Goal: Contribute content: Contribute content

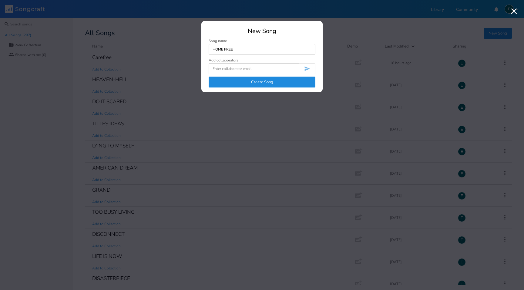
type input "HOME FREE"
click at [247, 83] on button "Create Song" at bounding box center [262, 82] width 107 height 11
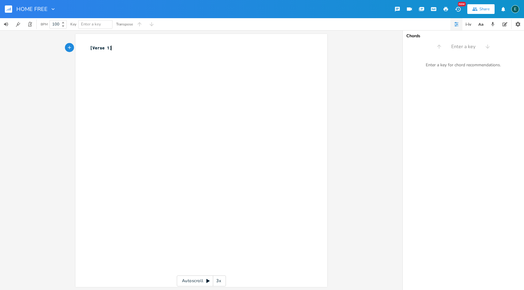
type textarea "[Verse 1]"
drag, startPoint x: 117, startPoint y: 46, endPoint x: 51, endPoint y: 47, distance: 66.1
click at [51, 47] on div "[Verse 1] x [Verse 1] ​ Autoscroll 3x" at bounding box center [201, 160] width 402 height 260
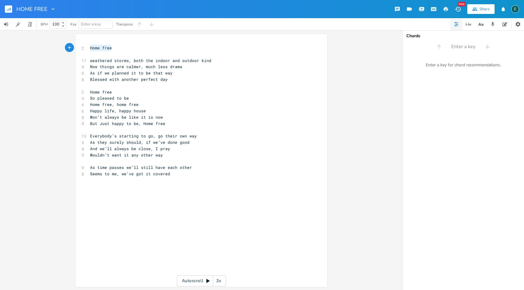
drag, startPoint x: 115, startPoint y: 48, endPoint x: 74, endPoint y: 44, distance: 41.4
click at [75, 44] on div "Home free x 2 Home free ​ 11 weathered storms, both the indoor and outdoor kind…" at bounding box center [201, 160] width 252 height 253
type textarea "HOME FREE"
click at [208, 63] on pre "weathered storms, both the indoor and outdoor kind" at bounding box center [198, 61] width 219 height 6
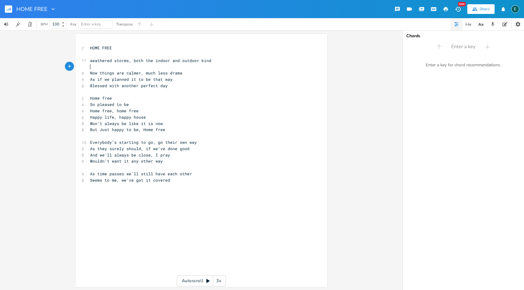
click at [183, 76] on pre "Now things are calmer, much less drama" at bounding box center [198, 73] width 219 height 6
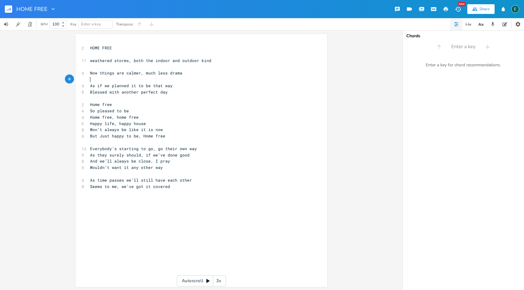
click at [187, 87] on pre "As if we planned it to be that way" at bounding box center [198, 86] width 219 height 6
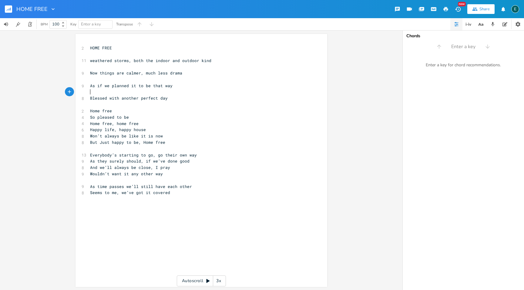
click at [89, 118] on pre "So pleased to be" at bounding box center [198, 117] width 219 height 6
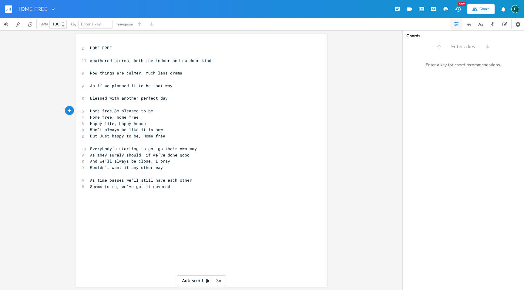
type textarea ","
click at [122, 112] on span "Home free, So pleased to be" at bounding box center [122, 110] width 65 height 5
type textarea "VERY"
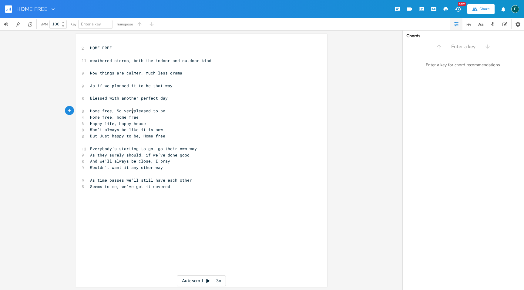
type textarea "very"
click at [172, 111] on pre "Home free, So very pleased to be" at bounding box center [198, 111] width 219 height 6
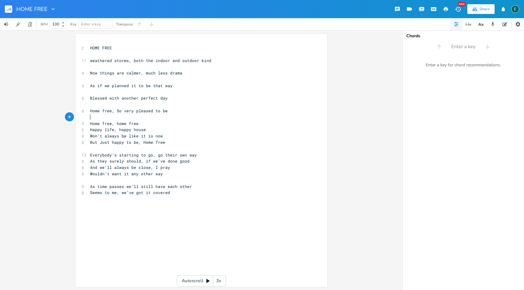
click at [152, 125] on pre "Home free, home free" at bounding box center [198, 124] width 219 height 6
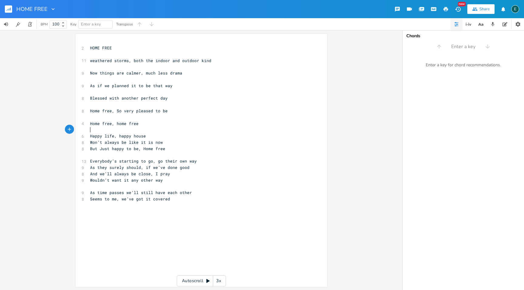
click at [160, 133] on pre "Happy life, happy house" at bounding box center [198, 136] width 219 height 6
click at [159, 139] on pre "Happy life, happy house" at bounding box center [198, 136] width 219 height 6
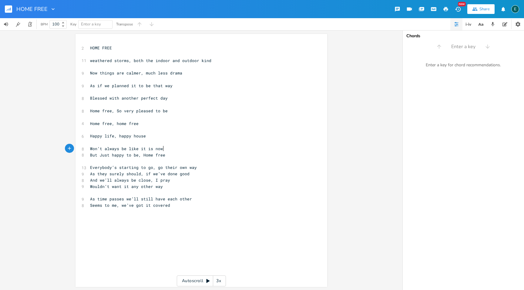
click at [163, 149] on pre "Won’t always be like it is now" at bounding box center [198, 149] width 219 height 6
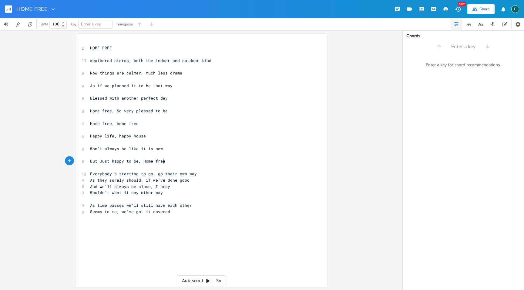
click at [171, 164] on pre "But Just happy to be, Home free" at bounding box center [198, 161] width 219 height 6
click at [169, 96] on pre "Blessed with another perfect day" at bounding box center [198, 98] width 219 height 6
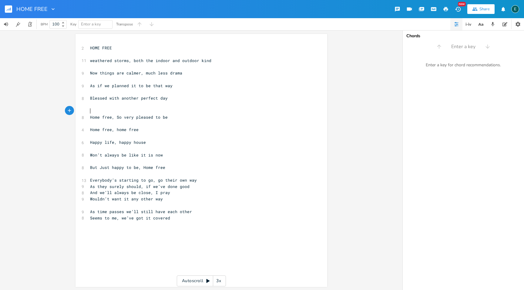
click at [89, 112] on pre "​" at bounding box center [198, 111] width 219 height 6
type textarea "CH"
click at [166, 175] on pre "​" at bounding box center [198, 174] width 219 height 6
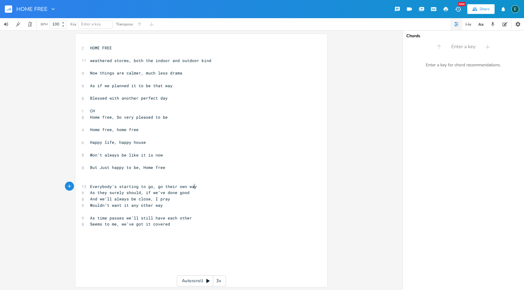
click at [198, 186] on pre "Everybody’s starting to go, go their own way" at bounding box center [198, 187] width 219 height 6
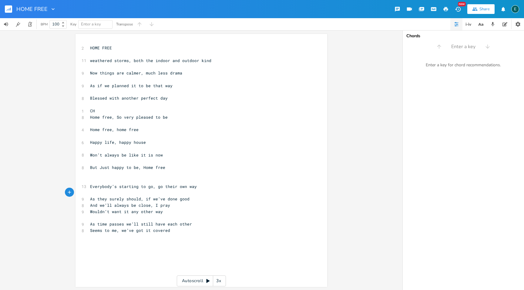
click at [188, 199] on pre "As they surely should, if we’ve done good" at bounding box center [198, 199] width 219 height 6
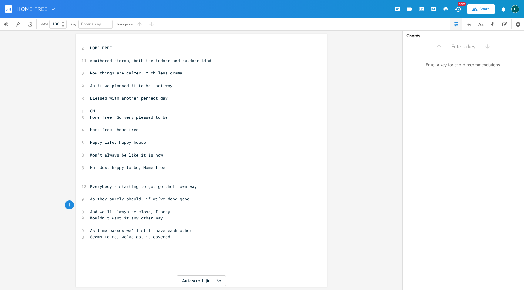
click at [172, 211] on pre "And we’ll always be close, I pray" at bounding box center [198, 212] width 219 height 6
click at [167, 224] on pre "Wouldn’t want it any other way" at bounding box center [198, 224] width 219 height 6
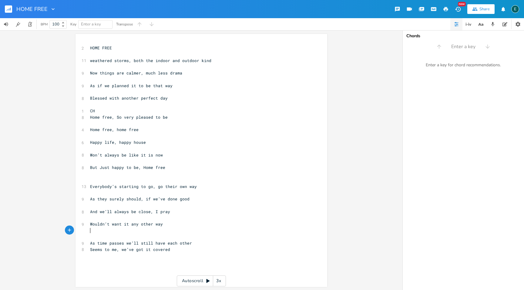
click at [96, 237] on pre "​" at bounding box center [198, 237] width 219 height 6
type textarea "BR"
click at [194, 241] on pre "As time passes we’ll still have each other" at bounding box center [198, 243] width 219 height 6
click at [142, 61] on span "weathered storms, both the indoor and outdoor kind" at bounding box center [150, 60] width 121 height 5
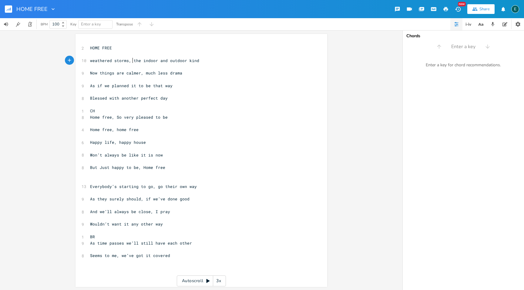
click at [131, 118] on span "Home free, So very pleased to be" at bounding box center [129, 117] width 78 height 5
click at [114, 129] on span "Home free, home free" at bounding box center [114, 129] width 49 height 5
type textarea "("
click at [136, 129] on span "Home free, (home free" at bounding box center [115, 129] width 51 height 5
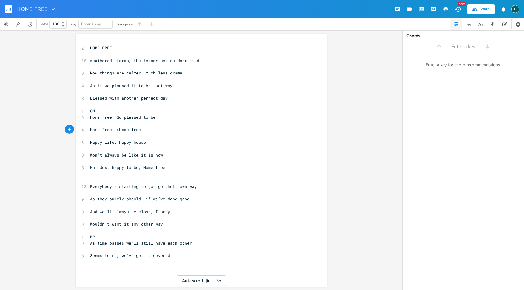
click at [138, 130] on pre "Home free, (home free" at bounding box center [198, 130] width 219 height 6
type textarea ")"
click at [136, 189] on span "Everybody’s starting to go, go their own way" at bounding box center [143, 186] width 107 height 5
type textarea "NEEDS"
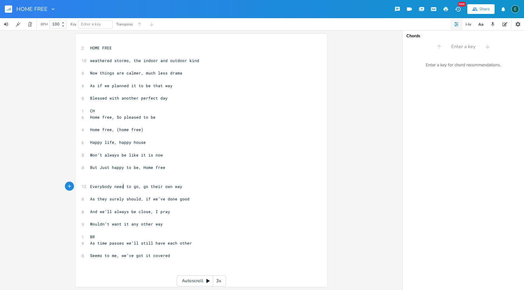
type textarea "needs"
click at [122, 200] on span "As they surely should, if we’ve done good" at bounding box center [139, 198] width 99 height 5
click at [6, 9] on rect "button" at bounding box center [8, 8] width 7 height 7
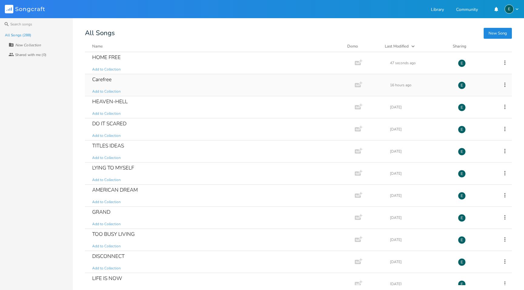
click at [105, 77] on div "Carefree" at bounding box center [101, 79] width 19 height 5
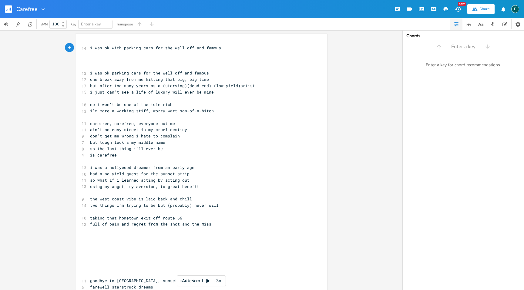
type textarea "i was ok with parking cars for the well off and famous"
drag, startPoint x: 219, startPoint y: 48, endPoint x: 86, endPoint y: 46, distance: 133.4
click at [86, 46] on div "i was ok with parking cars for the well off and famous x 14 i was ok with parki…" at bounding box center [201, 166] width 252 height 265
click at [126, 74] on span "i was ok parking cars for the well off and famous" at bounding box center [149, 72] width 119 height 5
type textarea "parking"
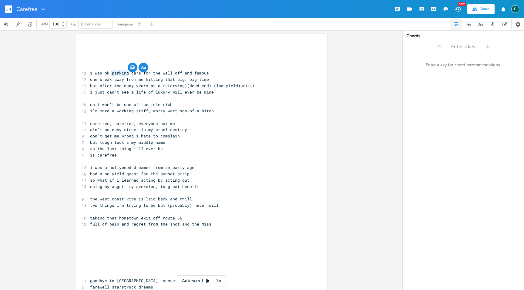
drag, startPoint x: 126, startPoint y: 74, endPoint x: 110, endPoint y: 75, distance: 15.5
click at [110, 75] on span "i was ok parking cars for the well off and famous" at bounding box center [149, 72] width 119 height 5
click at [224, 118] on pre "​" at bounding box center [198, 117] width 219 height 6
click at [184, 87] on span "but after too many years as a (starving)(dead end) (low yield)artist" at bounding box center [172, 85] width 165 height 5
click at [208, 87] on span "but after too many years as a dead end) (low yield)artist" at bounding box center [159, 85] width 138 height 5
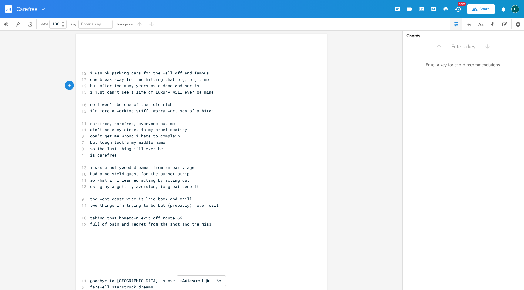
type textarea "nd st"
type textarea ", starving"
click at [173, 113] on span "i'm more a working stiff, worry wart son-of-a-bitch" at bounding box center [152, 110] width 124 height 5
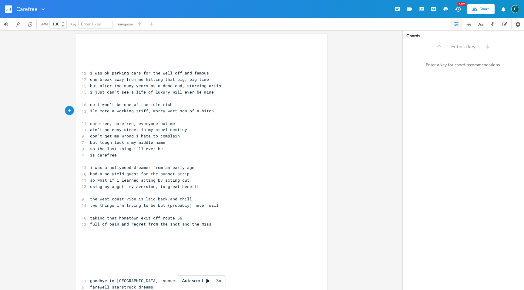
type textarea ","
click at [102, 59] on pre "​" at bounding box center [198, 61] width 219 height 6
type textarea "Careyu"
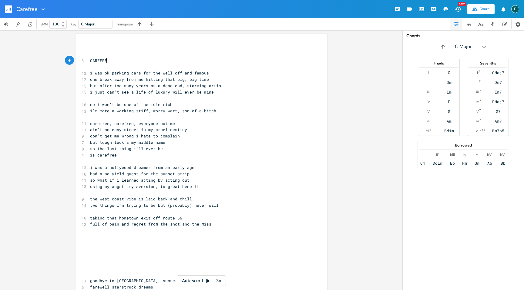
type textarea "AREFREE"
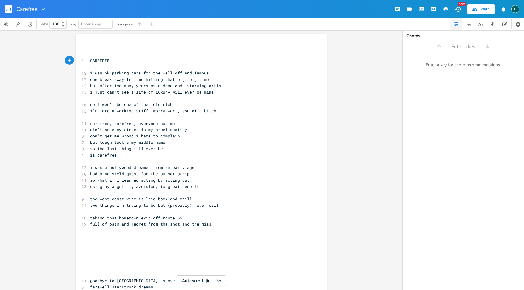
click at [251, 92] on pre "i just can't see a life of luxury will ever be mine" at bounding box center [198, 92] width 219 height 6
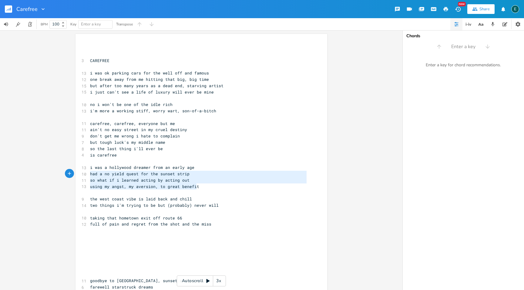
type textarea "i was a hollywood dreamer from an early age had a no yield quest for the sunset…"
drag, startPoint x: 197, startPoint y: 189, endPoint x: 87, endPoint y: 168, distance: 111.6
click at [89, 168] on div "​ ​ 3 CAREFREE ​ 13 i was ok parking cars for the well off and famous 12 one br…" at bounding box center [198, 168] width 219 height 246
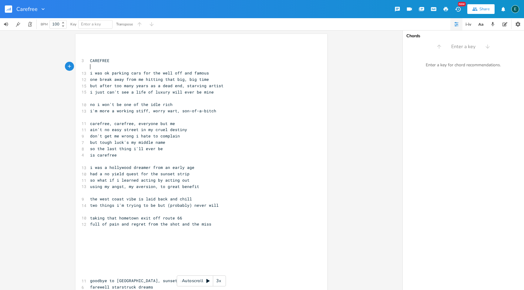
click at [100, 67] on pre "​" at bounding box center [198, 67] width 219 height 6
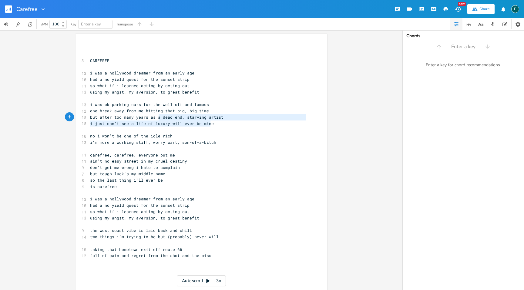
type textarea "i was ok parking cars for the well off and famous one break away from me hittin…"
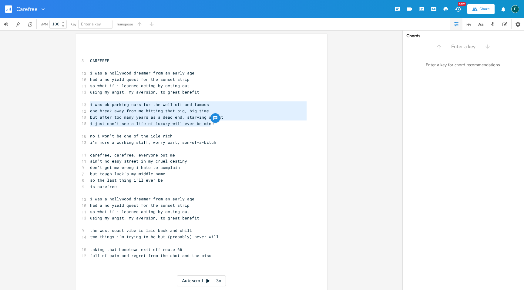
drag, startPoint x: 213, startPoint y: 125, endPoint x: 63, endPoint y: 105, distance: 151.5
click at [63, 105] on div "i was ok parking cars for the well off and famous one break away from me hittin…" at bounding box center [201, 160] width 402 height 260
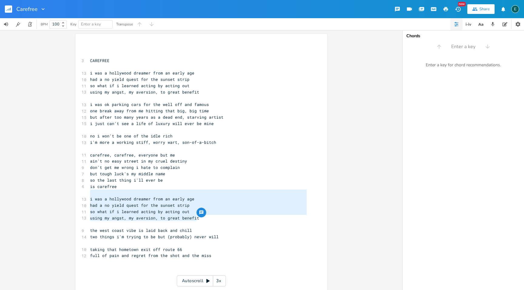
type textarea "i was a hollywood dreamer from an early age had a no yield quest for the sunset…"
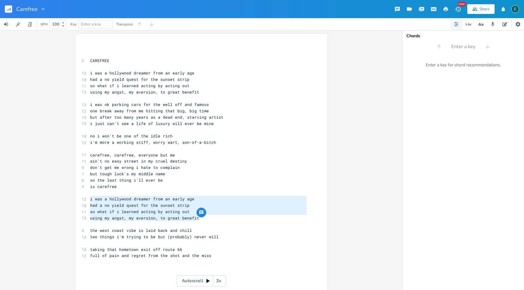
drag, startPoint x: 197, startPoint y: 220, endPoint x: 85, endPoint y: 198, distance: 114.0
click at [86, 198] on div "i was a hollywood dreamer from an early age had a no yield quest for the sunset…" at bounding box center [201, 182] width 252 height 297
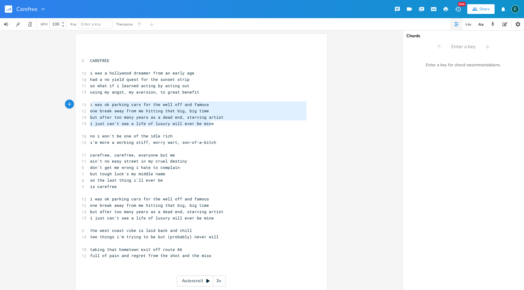
type textarea "i was ok parking cars for the well off and famous one break away from me hittin…"
drag, startPoint x: 212, startPoint y: 126, endPoint x: 86, endPoint y: 102, distance: 127.6
click at [86, 102] on div "i was ok parking cars for the well off and famous one break away from me hittin…" at bounding box center [201, 182] width 252 height 297
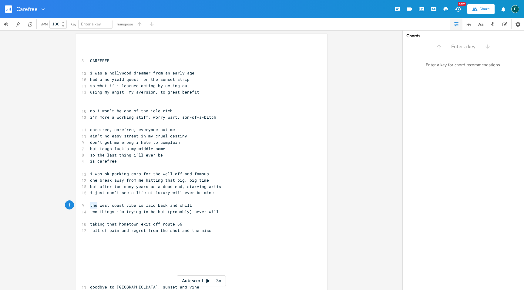
drag, startPoint x: 95, startPoint y: 206, endPoint x: 86, endPoint y: 206, distance: 8.5
click at [86, 206] on div "the x ​ ​ 3 CAREFREE ​ 13 i was a hollywood dreamer from an early age [DEMOGRAP…" at bounding box center [201, 170] width 252 height 272
type textarea "all these"
click at [147, 206] on span "all these west coast vibe is laid back and chill" at bounding box center [148, 205] width 116 height 5
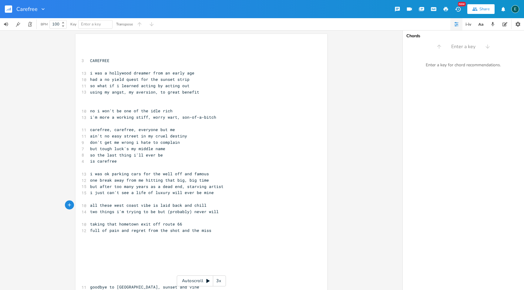
click at [154, 206] on span "all these west coast vibe is laid back and chill" at bounding box center [148, 205] width 116 height 5
type textarea "folksa"
type textarea "are"
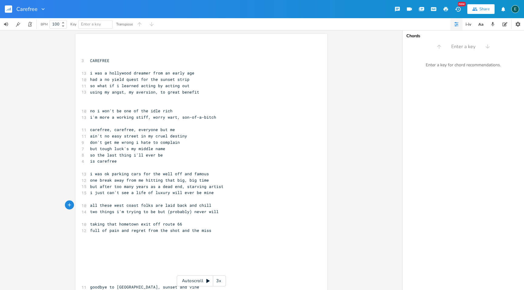
click at [166, 213] on span "two things i'm trying to be but (probably) never will" at bounding box center [154, 211] width 129 height 5
click at [185, 214] on span "two things i'm trying to be but probably) never will" at bounding box center [153, 211] width 126 height 5
type textarea "all these west coast folks are laid back and chill two things i'm trying to be …"
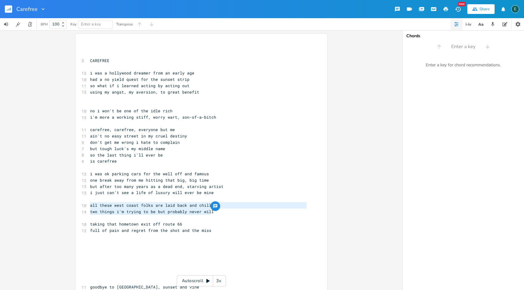
drag, startPoint x: 213, startPoint y: 213, endPoint x: 81, endPoint y: 204, distance: 131.9
click at [89, 204] on div "​ ​ 3 CAREFREE ​ 13 i was a hollywood dreamer from an early age [DEMOGRAPHIC_DA…" at bounding box center [198, 171] width 219 height 252
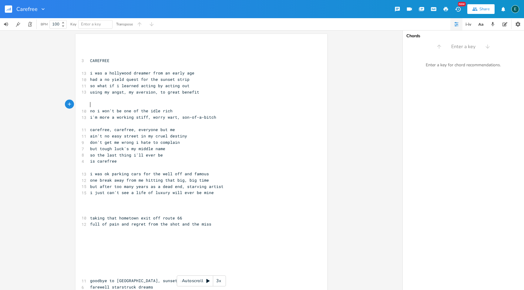
click at [96, 103] on pre "​" at bounding box center [198, 105] width 219 height 6
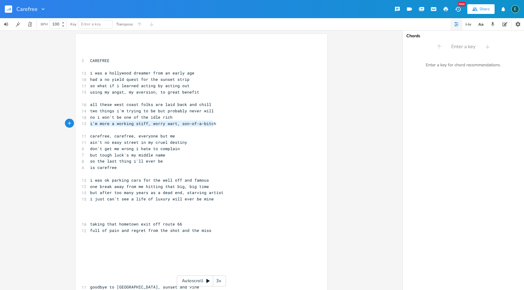
type textarea "no i won't be one of the idle rich i'm more a working stiff, worry wart, son-of…"
drag, startPoint x: 214, startPoint y: 125, endPoint x: 53, endPoint y: 118, distance: 161.2
click at [53, 118] on div "no i won't be one of the idle rich i'm more a working stiff, worry wart, son-of…" at bounding box center [201, 160] width 402 height 260
click at [112, 214] on pre "​" at bounding box center [198, 212] width 219 height 6
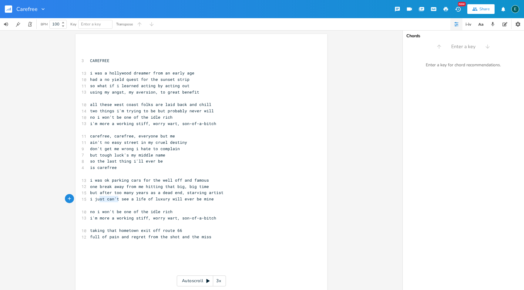
type textarea "just can't"
drag, startPoint x: 116, startPoint y: 200, endPoint x: 93, endPoint y: 201, distance: 23.4
click at [93, 201] on span "i just can't see a life of luxury will ever be mine" at bounding box center [152, 198] width 124 height 5
type textarea "can"
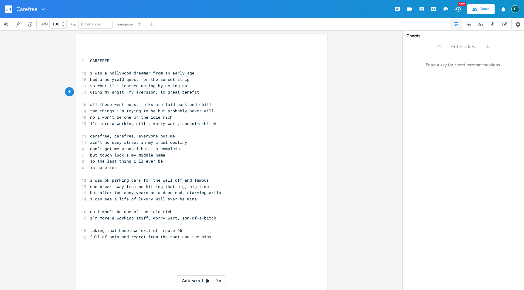
click at [152, 93] on span "using my angst, my aversion, to great benefit" at bounding box center [144, 91] width 109 height 5
type textarea "anf"
type textarea "d frustration"
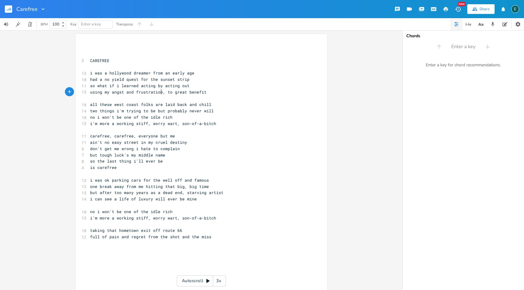
click at [163, 92] on span "using my angst and frustration, to great benefit" at bounding box center [148, 91] width 116 height 5
click at [180, 94] on span "using my angst and frustration,to great benefit" at bounding box center [147, 91] width 114 height 5
type textarea "my"
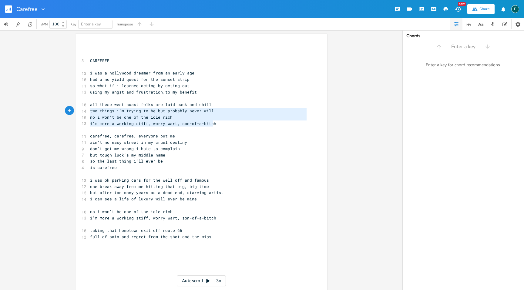
type textarea "no i won't be one of the idle rich i'm more a working stiff, worry wart, son-of…"
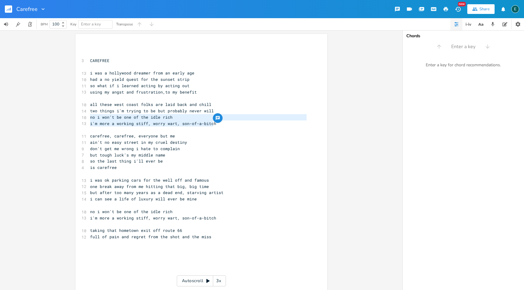
drag, startPoint x: 214, startPoint y: 126, endPoint x: 68, endPoint y: 119, distance: 146.9
click at [68, 119] on div "no i won't be one of the idle rich i'm more a working stiff, worry wart, son-of…" at bounding box center [201, 160] width 402 height 260
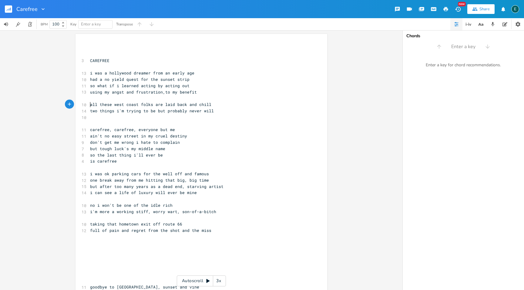
click at [89, 106] on pre "all these west coast folks are laid back and chill" at bounding box center [198, 105] width 219 height 6
type textarea "but"
click at [99, 119] on pre "​" at bounding box center [198, 117] width 219 height 6
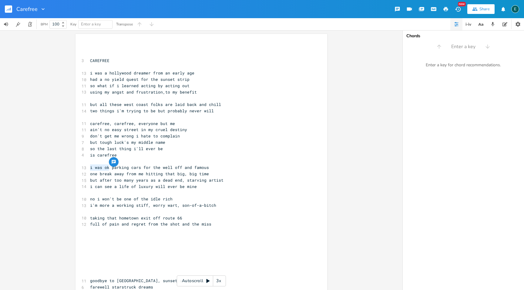
drag, startPoint x: 108, startPoint y: 168, endPoint x: 84, endPoint y: 167, distance: 24.0
click at [89, 167] on div "13 i was ok parking cars for the well off and famous" at bounding box center [198, 168] width 219 height 6
type textarea "started out"
click at [164, 188] on span "i can see a life of luxury will ever be mine" at bounding box center [143, 186] width 107 height 5
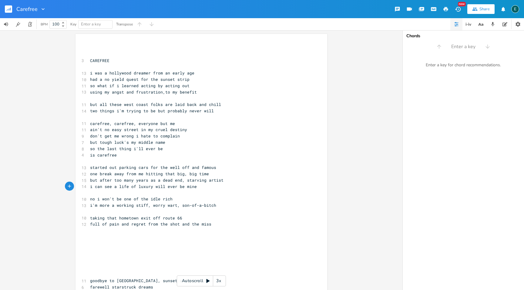
type textarea "n"
click at [193, 74] on pre "i was a hollywood dreamer from an early age" at bounding box center [198, 73] width 219 height 6
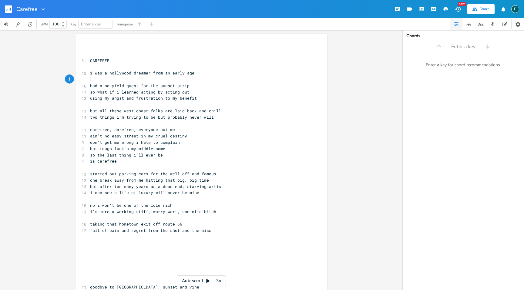
click at [195, 85] on pre "had a no yield quest for the sunset strip" at bounding box center [198, 86] width 219 height 6
click at [191, 88] on pre "had a no yield quest for the sunset strip" at bounding box center [198, 86] width 219 height 6
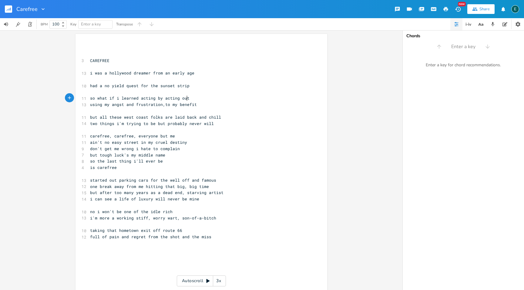
click at [196, 98] on pre "so what if i learned acting by acting out" at bounding box center [198, 98] width 219 height 6
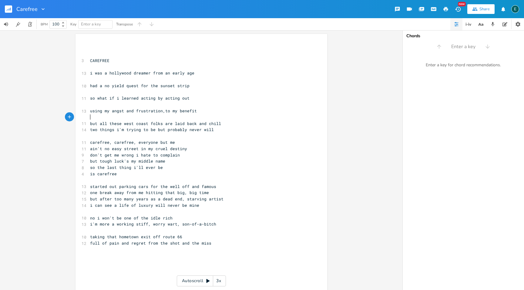
click at [112, 119] on pre "​" at bounding box center [198, 117] width 219 height 6
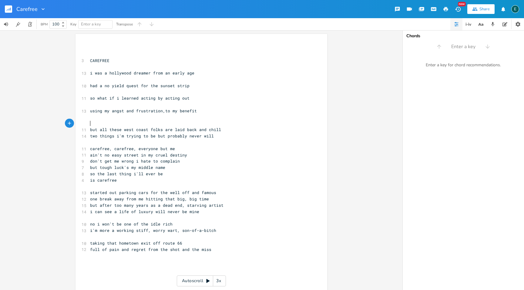
click at [222, 132] on pre "but all these west coast folks are laid back and chill" at bounding box center [198, 130] width 219 height 6
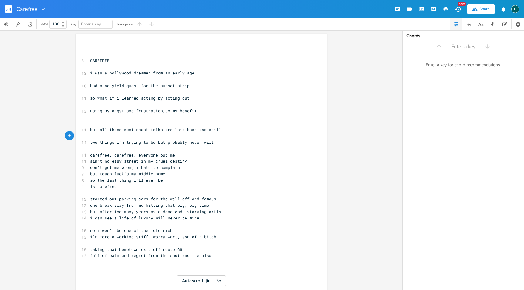
click at [142, 147] on pre "​" at bounding box center [198, 149] width 219 height 6
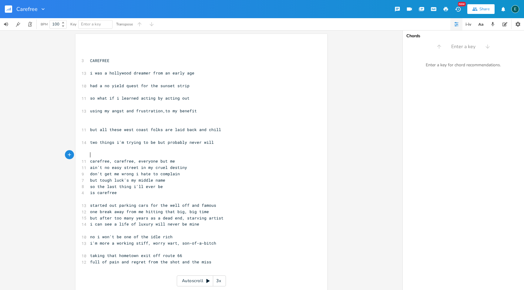
click at [176, 159] on pre "carefree, carefree, everyone but me" at bounding box center [198, 161] width 219 height 6
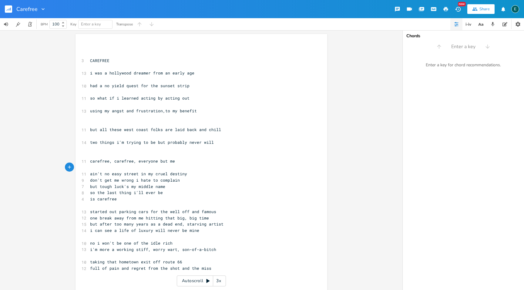
click at [190, 175] on pre "ain't no easy street in my cruel destiny" at bounding box center [198, 174] width 219 height 6
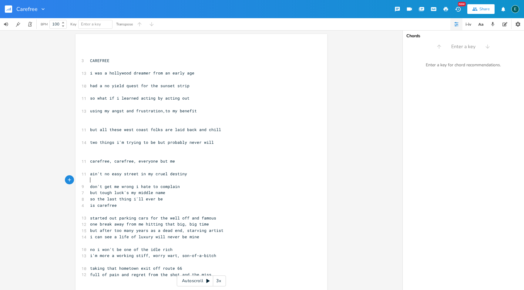
click at [181, 188] on pre "don't get me wrong i hate to complain" at bounding box center [198, 187] width 219 height 6
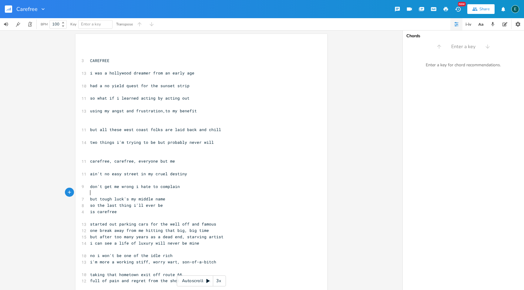
click at [169, 200] on pre "but tough luck's my middle name" at bounding box center [198, 199] width 219 height 6
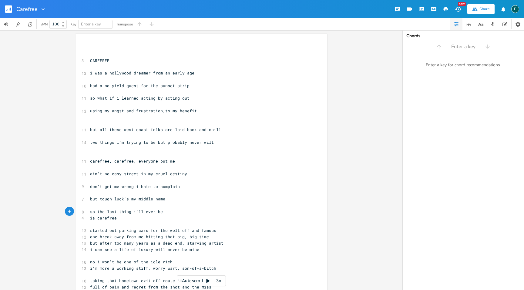
click at [152, 213] on span "so the last thing i'll ever be" at bounding box center [126, 211] width 73 height 5
type textarea "(ever)"
click at [171, 214] on pre "so the last thing i'll (ever) be" at bounding box center [198, 212] width 219 height 6
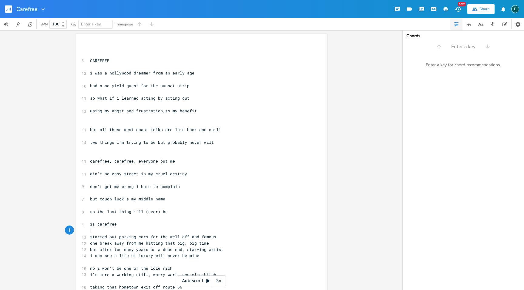
click at [146, 231] on pre "​" at bounding box center [198, 231] width 219 height 6
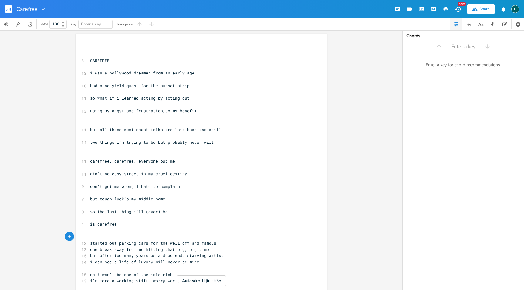
click at [180, 252] on span "one break away from me hitting that big, big time" at bounding box center [149, 249] width 119 height 5
type textarea "e fabled"
click at [197, 263] on pre "i can see a life of luxury will never be mine" at bounding box center [198, 262] width 219 height 6
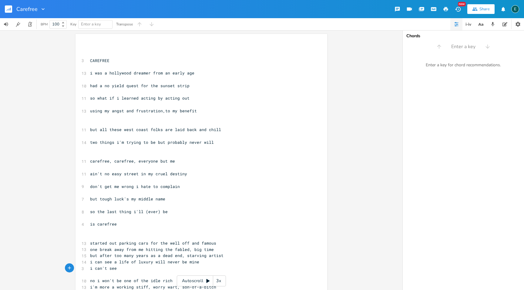
scroll to position [0, 20]
type textarea "i can't see thar"
type textarea "t life of luxury ever being mine"
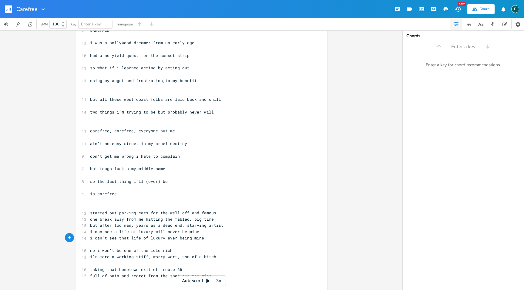
scroll to position [33, 0]
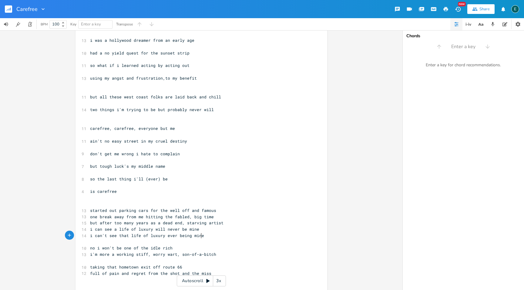
click at [219, 212] on pre "started out parking cars for the well off and famous" at bounding box center [198, 211] width 219 height 6
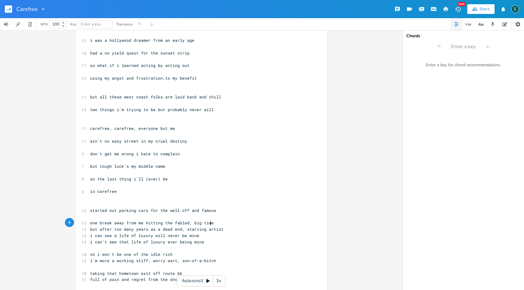
click at [218, 223] on pre "one break away from me hitting the fabled, big time" at bounding box center [198, 223] width 219 height 6
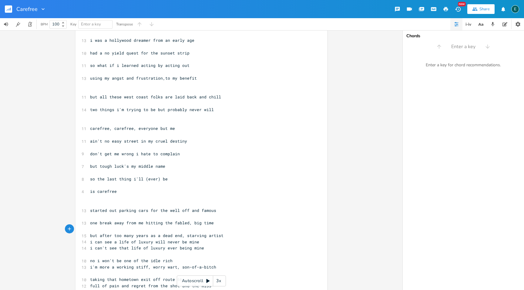
click at [235, 238] on pre "but after too many years as a dead end, starving artist" at bounding box center [198, 236] width 219 height 6
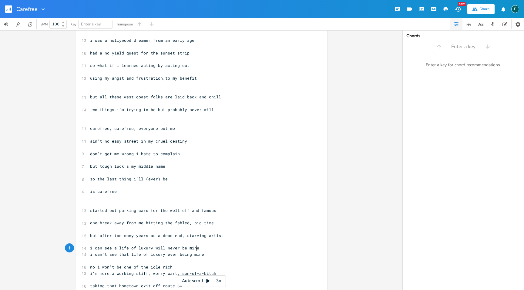
click at [204, 251] on pre "i can see a life of luxury will never be mine" at bounding box center [198, 248] width 219 height 6
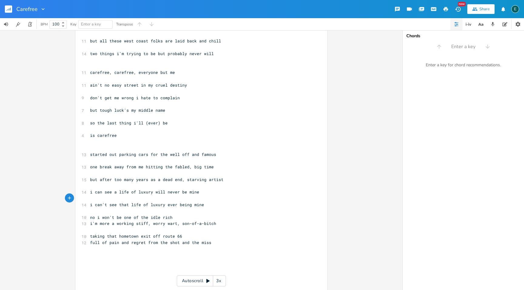
scroll to position [90, 0]
click at [137, 212] on pre "​" at bounding box center [198, 210] width 219 height 6
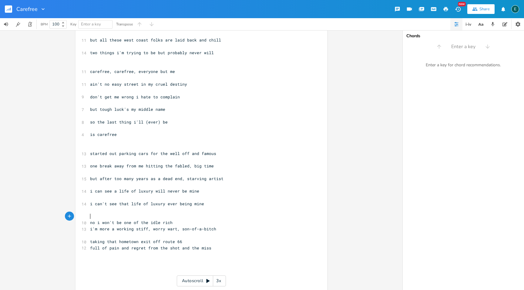
click at [183, 222] on pre "no i won't be one of the idle rich" at bounding box center [198, 223] width 219 height 6
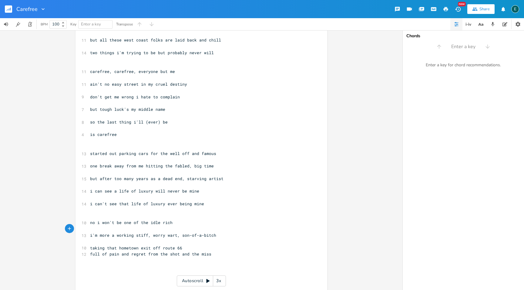
click at [217, 234] on pre "i'm more a working stiff, worry wart, son-of-a-bitch" at bounding box center [198, 236] width 219 height 6
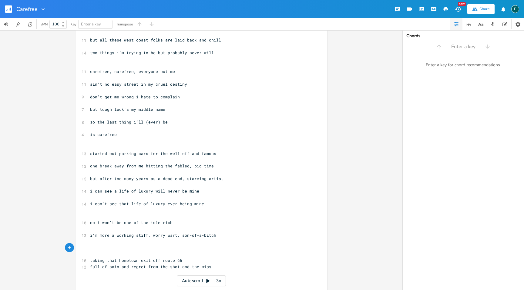
click at [101, 255] on pre "​" at bounding box center [198, 254] width 219 height 6
click at [188, 260] on pre "taking that hometown exit off route 66" at bounding box center [198, 261] width 219 height 6
click at [117, 275] on span "full of pain and regret from the shot and the miss" at bounding box center [150, 273] width 121 height 5
type textarea "caution"
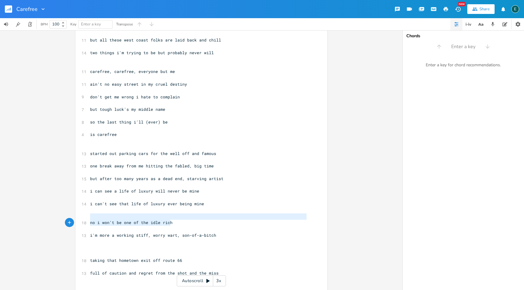
drag, startPoint x: 201, startPoint y: 220, endPoint x: 257, endPoint y: 169, distance: 75.1
click at [255, 170] on div "​ ​ 3 CAREFREE ​ 13 i was a hollywood dreamer from an early age ​ [DEMOGRAPHIC_…" at bounding box center [198, 147] width 219 height 385
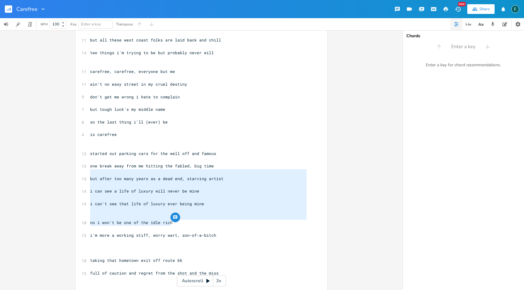
type textarea "but after too many years as a dead end, starving artist i can see a life of lux…"
click at [365, 133] on div "but after too many years as a dead end, starving artist i can see a life of lux…" at bounding box center [201, 160] width 402 height 260
click at [313, 143] on div "x ​ ​ 3 CAREFREE ​ 13 i was a hollywood dreamer from an early age ​ [DEMOGRAPHI…" at bounding box center [206, 147] width 234 height 387
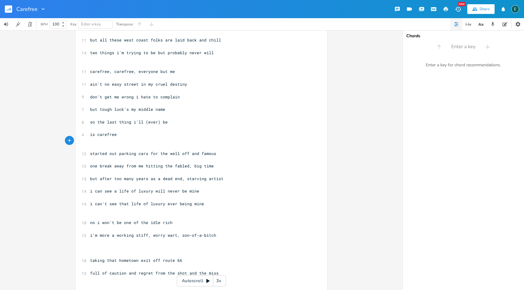
scroll to position [151, 0]
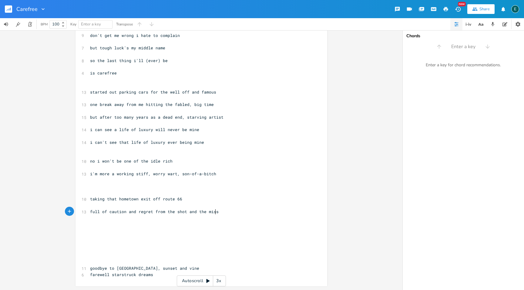
type textarea "CAREFREE i was a hollywood dreamer from an early age had a no yield quest for t…"
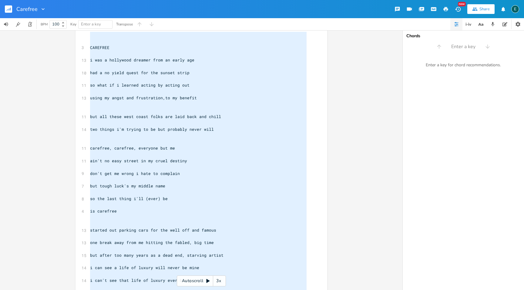
drag, startPoint x: 220, startPoint y: 214, endPoint x: 83, endPoint y: -15, distance: 267.1
click at [83, 0] on html "Carefree New Share E BPM 100 Key Enter a key Transpose CAREFREE i was a hollywo…" at bounding box center [262, 145] width 524 height 290
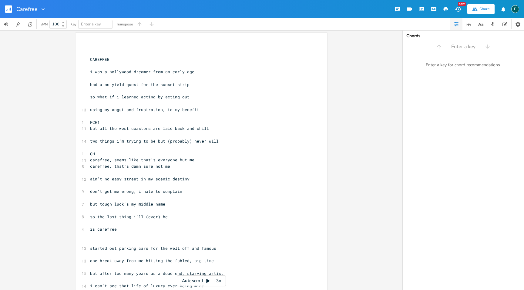
scroll to position [0, 0]
click at [90, 73] on span "i was a hollywood dreamer from an early age" at bounding box center [142, 72] width 104 height 5
click at [90, 87] on span "had a no yield quest for the sunset strip" at bounding box center [139, 85] width 99 height 5
click at [90, 99] on span "so what if i learned acting by acting out" at bounding box center [139, 98] width 99 height 5
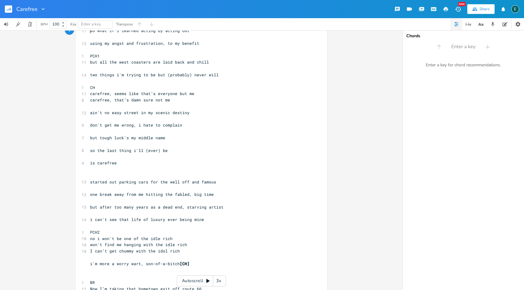
scroll to position [69, 0]
